Goal: Information Seeking & Learning: Learn about a topic

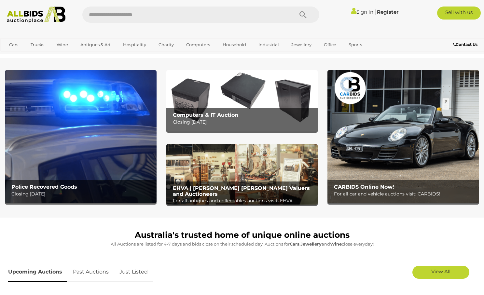
click at [89, 189] on h2 "Police Recovered Goods" at bounding box center [82, 187] width 142 height 6
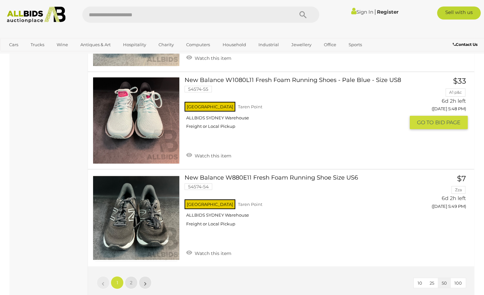
scroll to position [4901, 0]
click at [130, 276] on link "2" at bounding box center [131, 282] width 13 height 13
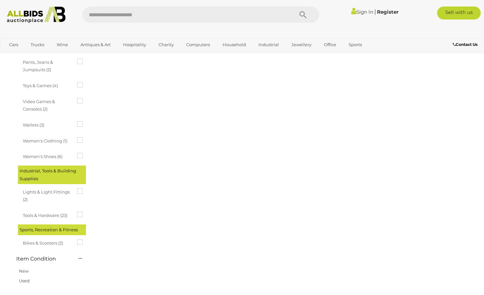
scroll to position [100, 0]
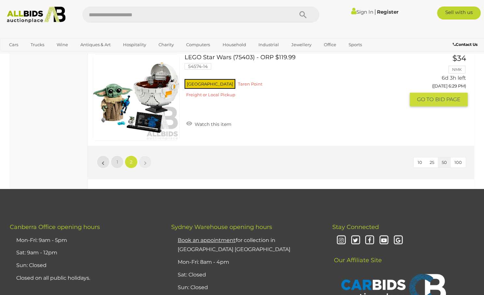
scroll to position [4591, 0]
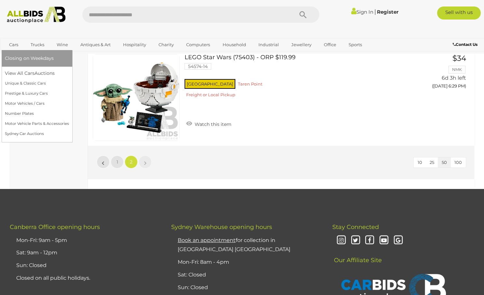
click at [13, 43] on link "Cars" at bounding box center [14, 44] width 18 height 11
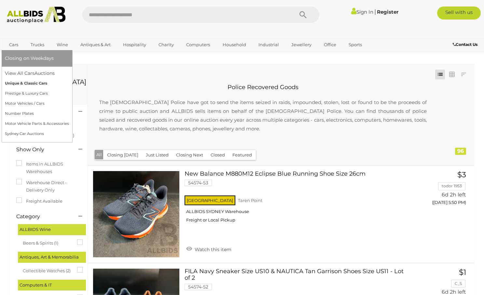
click at [16, 83] on link "Unique & Classic Cars" at bounding box center [37, 83] width 64 height 10
click at [12, 91] on link "Prestige & Luxury Cars" at bounding box center [37, 94] width 64 height 10
